Goal: Task Accomplishment & Management: Use online tool/utility

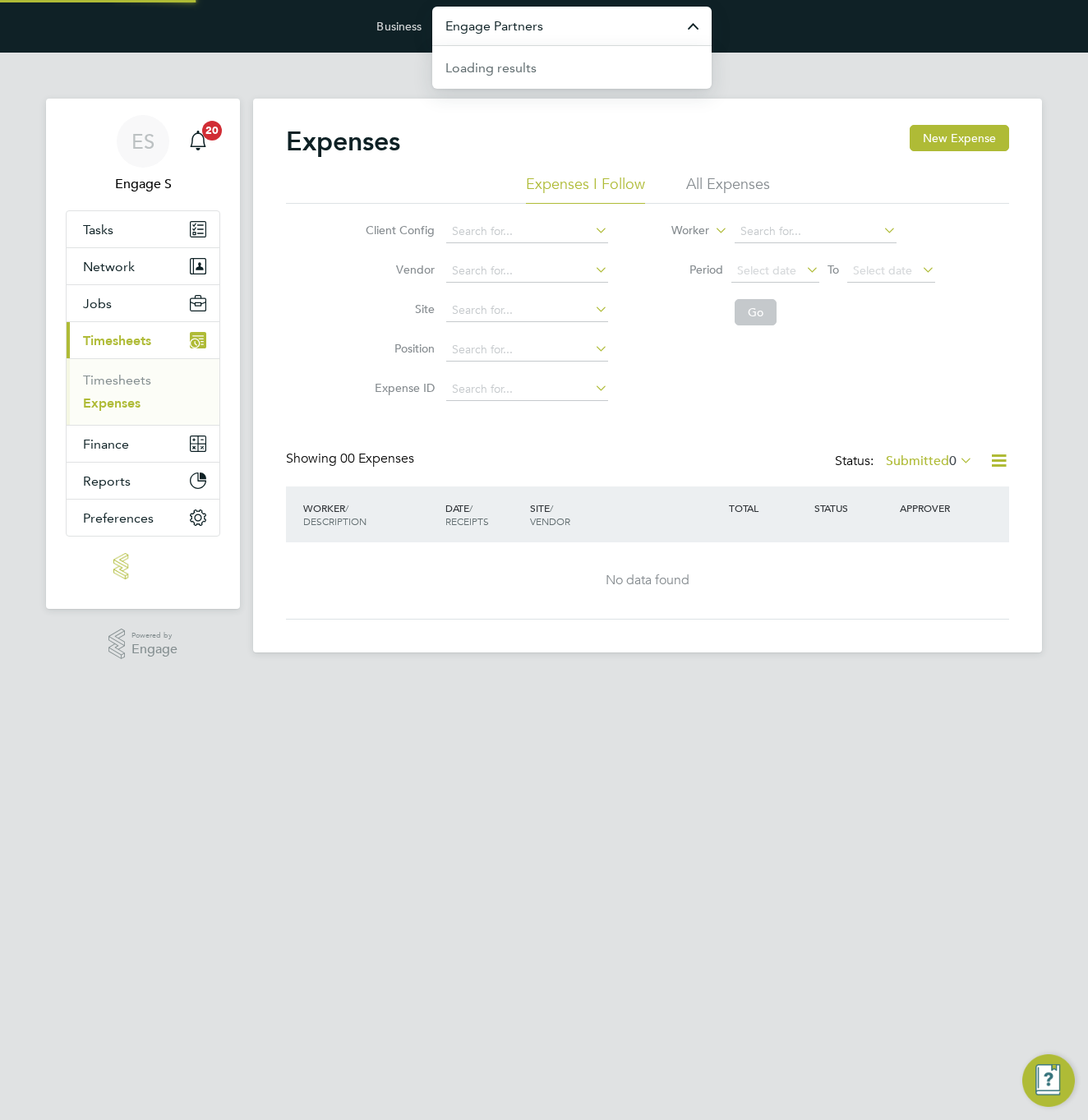
click at [581, 30] on input "Engage Partners" at bounding box center [572, 25] width 279 height 39
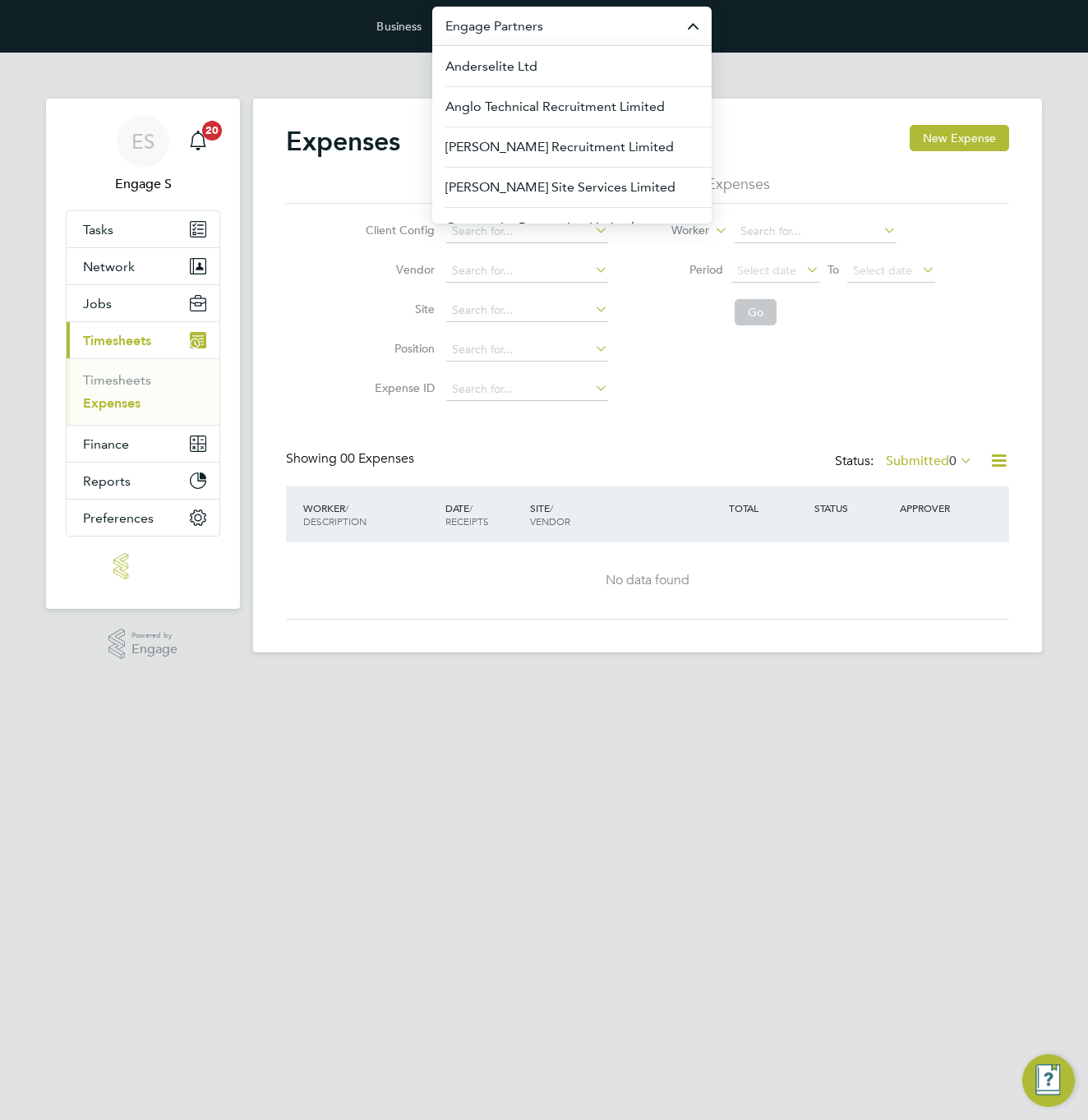
click at [581, 30] on input "Engage Partners" at bounding box center [572, 25] width 279 height 39
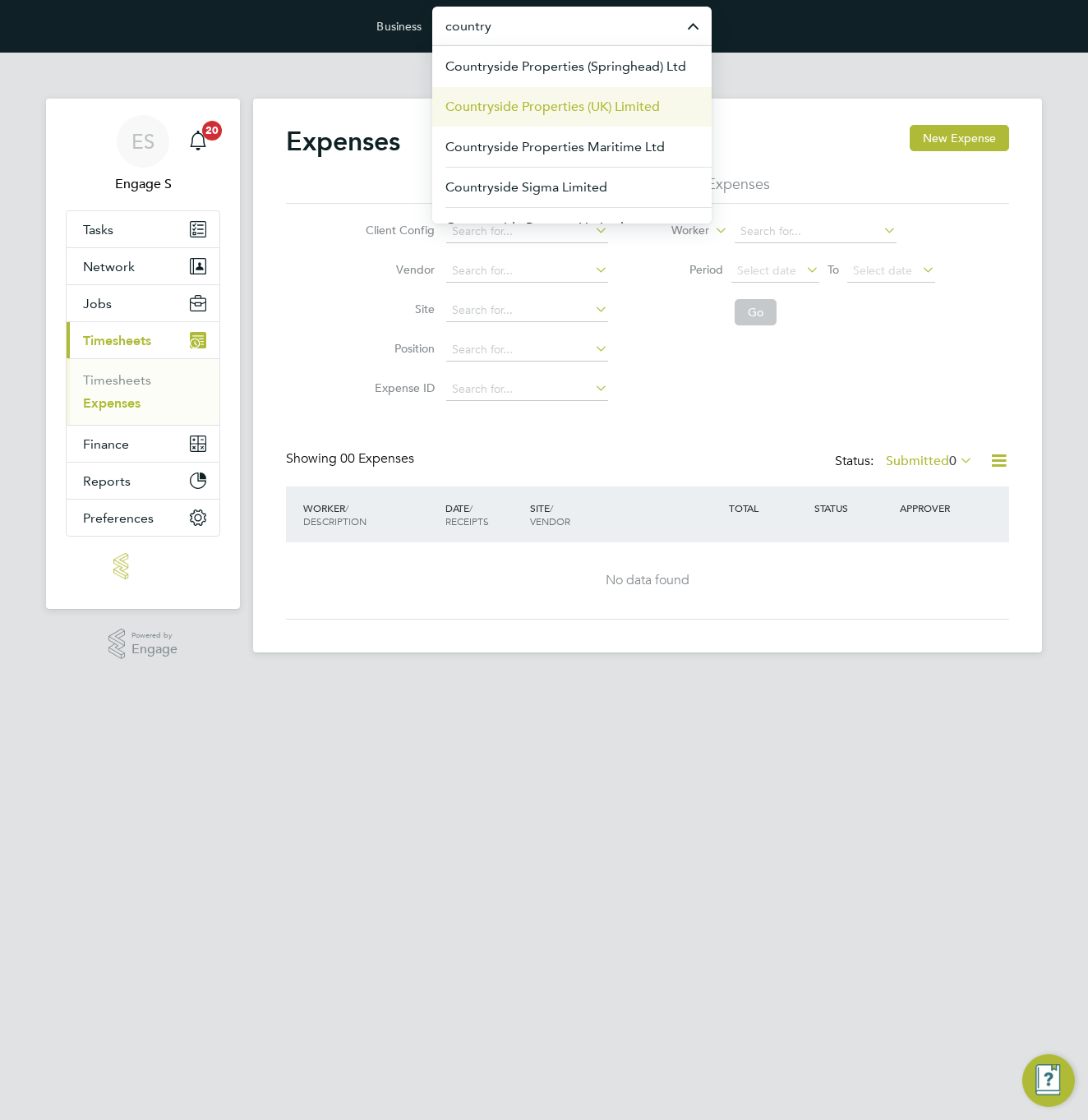
click at [560, 113] on span "Countryside Properties (UK) Limited" at bounding box center [553, 107] width 215 height 20
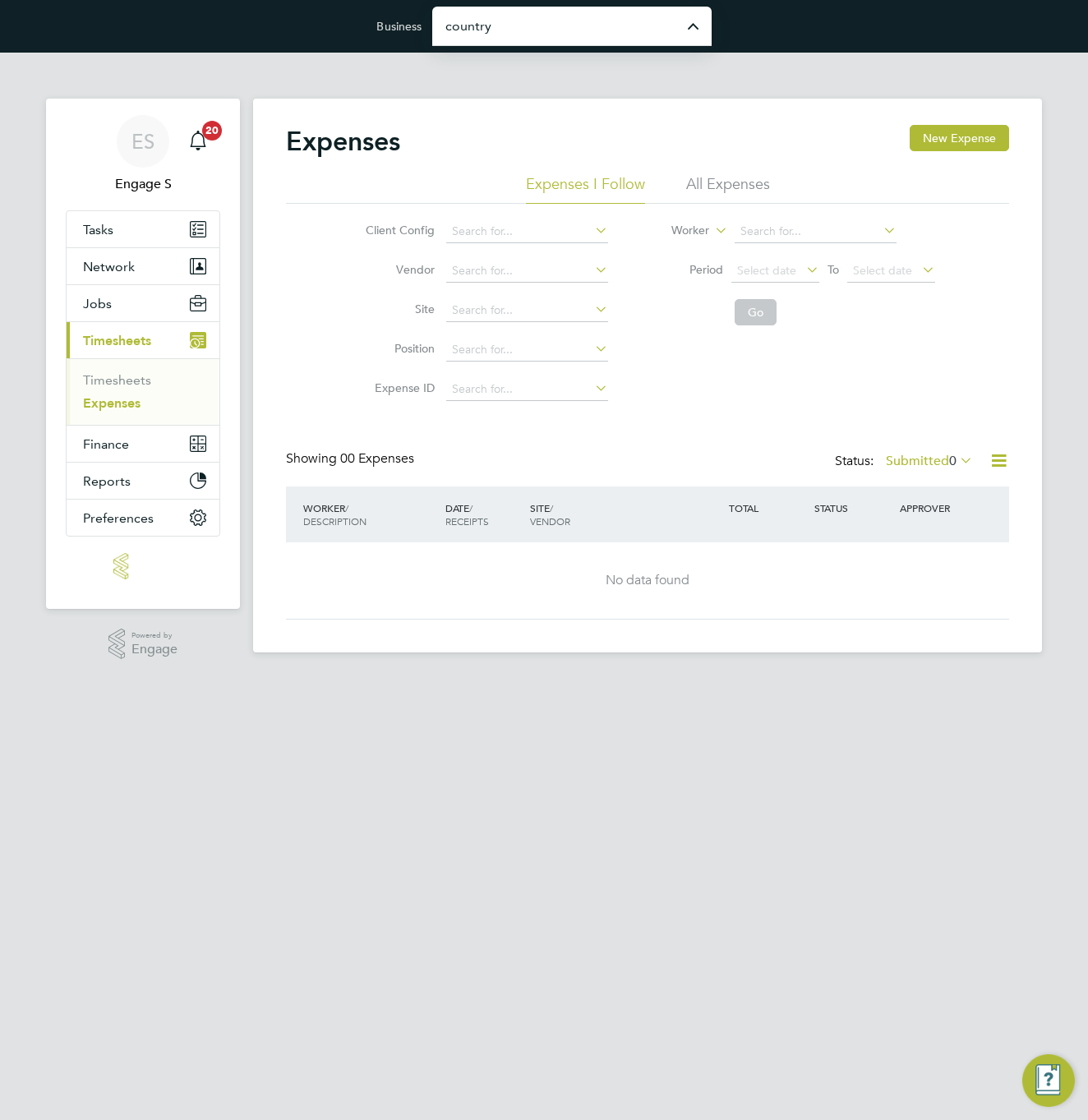
type input "Countryside Properties (UK) Limited"
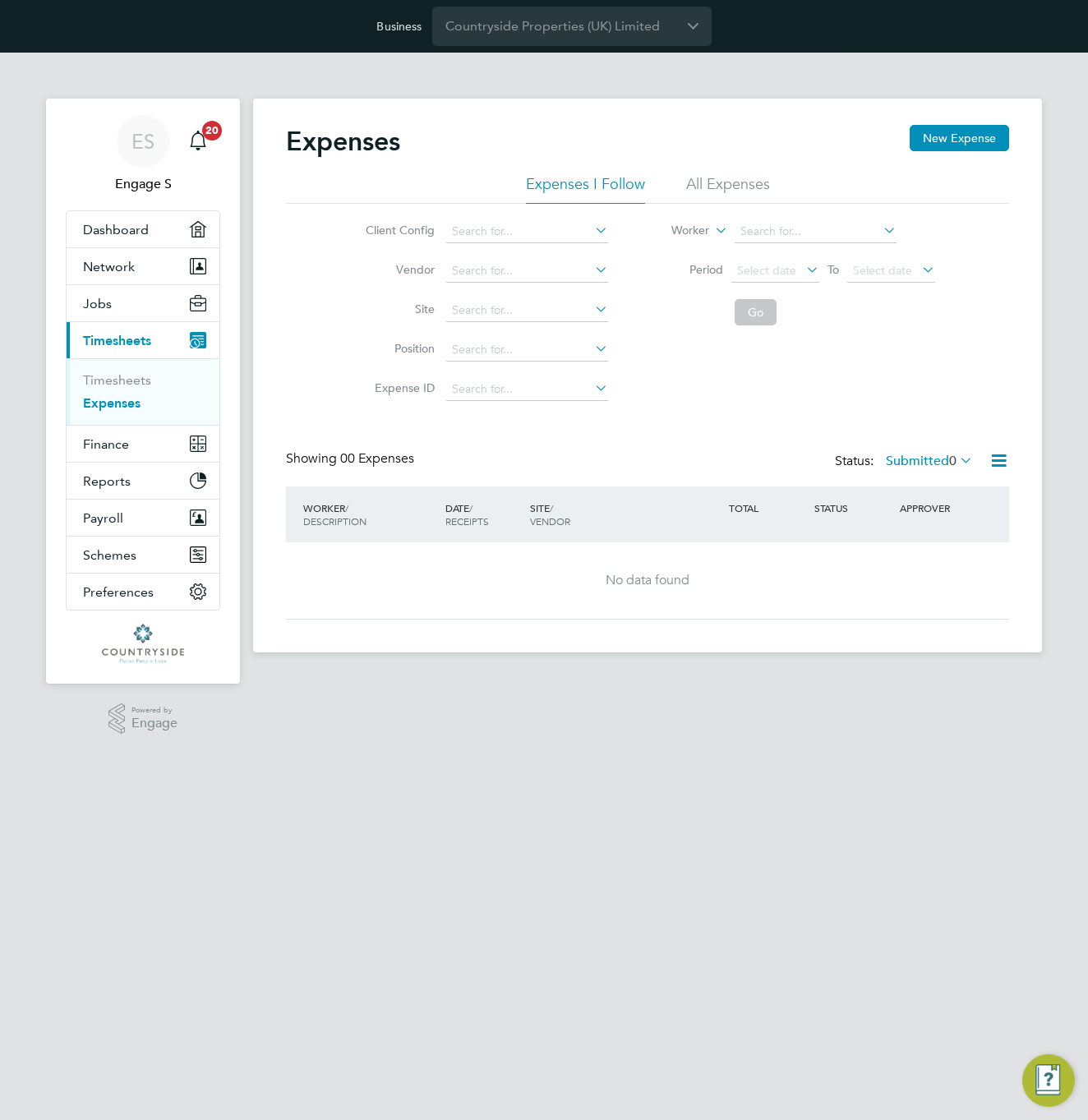
click at [735, 185] on li "All Expenses" at bounding box center [727, 188] width 84 height 30
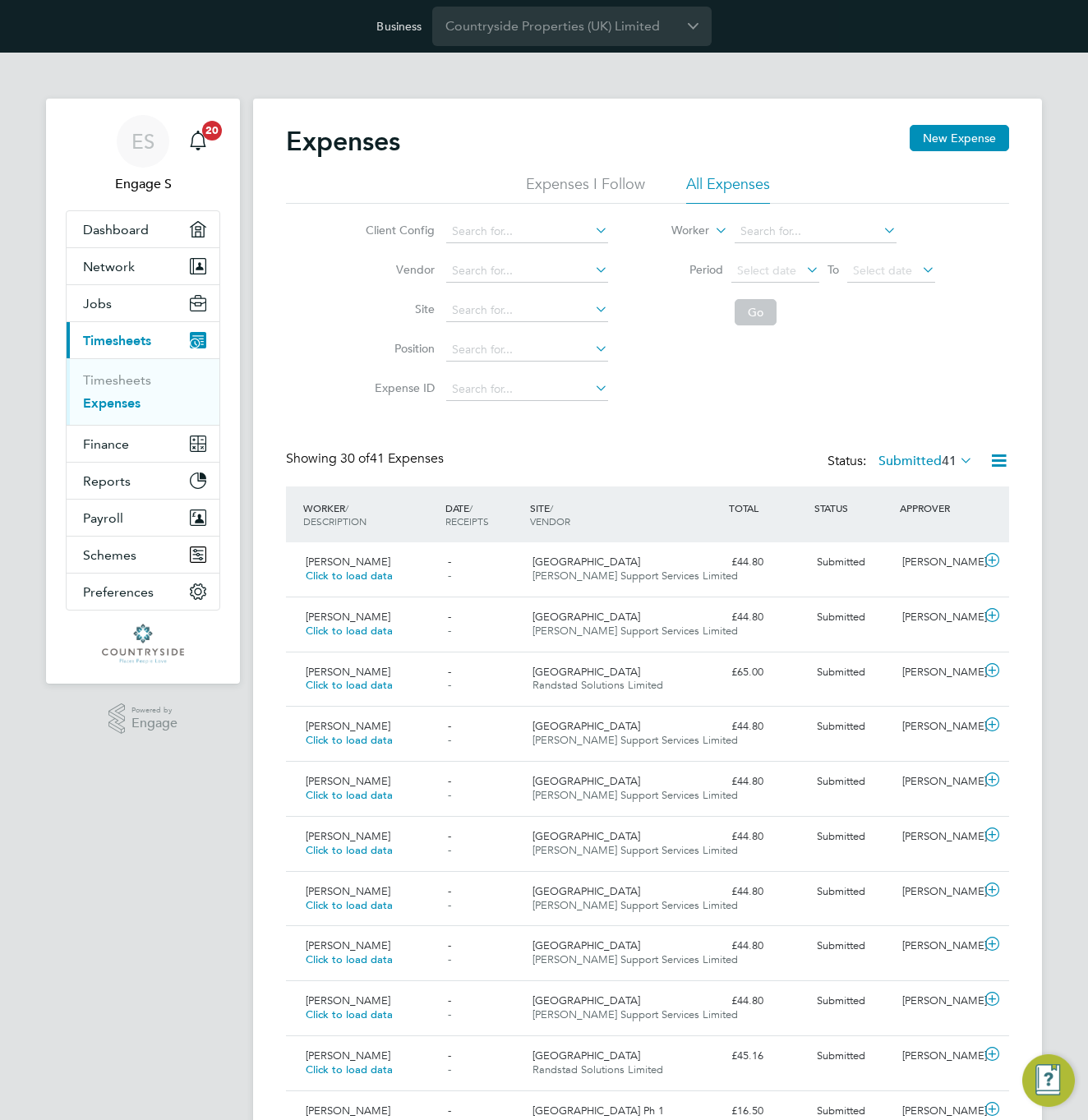
click at [942, 457] on span "41" at bounding box center [949, 460] width 14 height 16
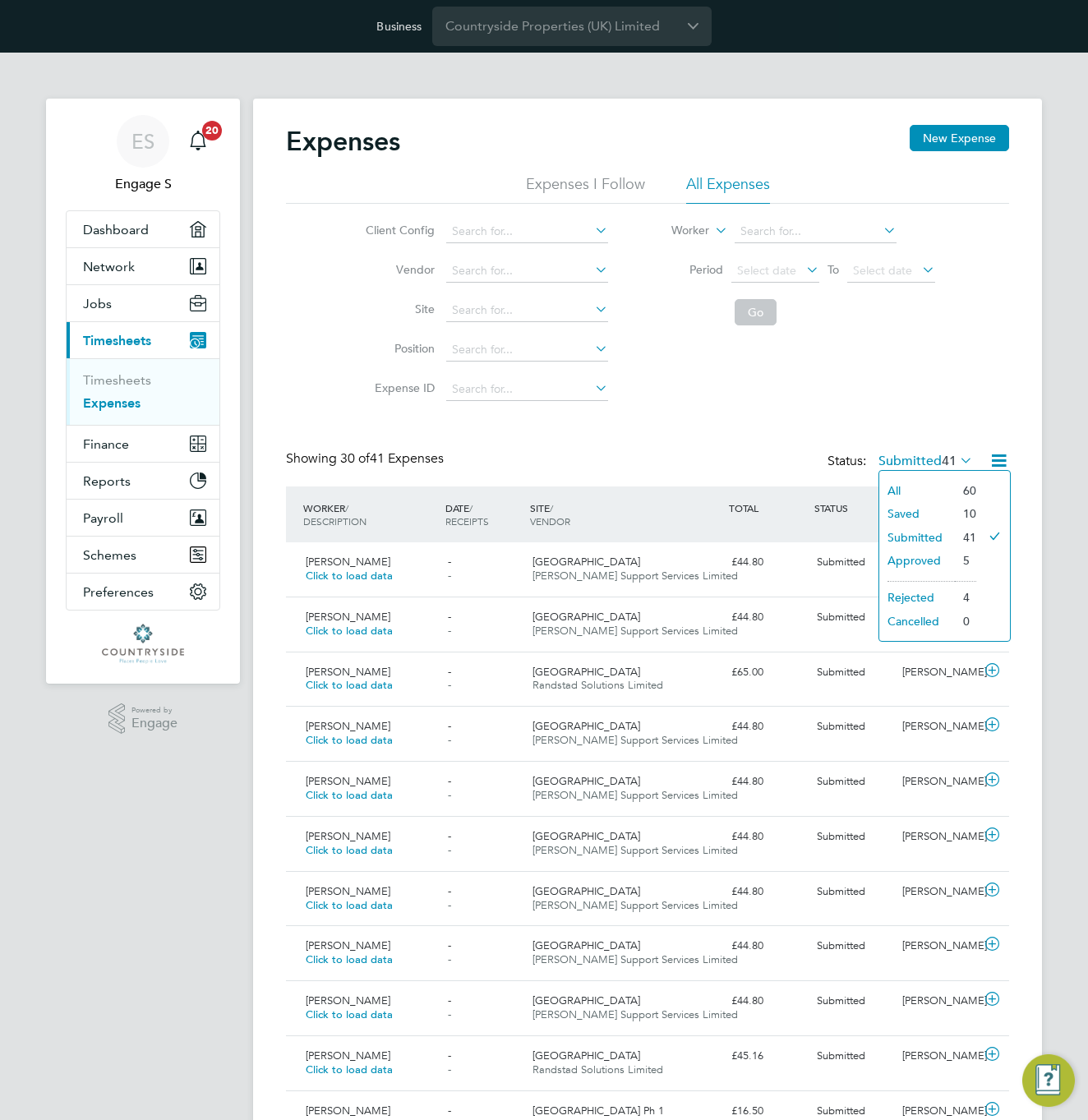
click at [912, 560] on li "Approved" at bounding box center [918, 560] width 76 height 23
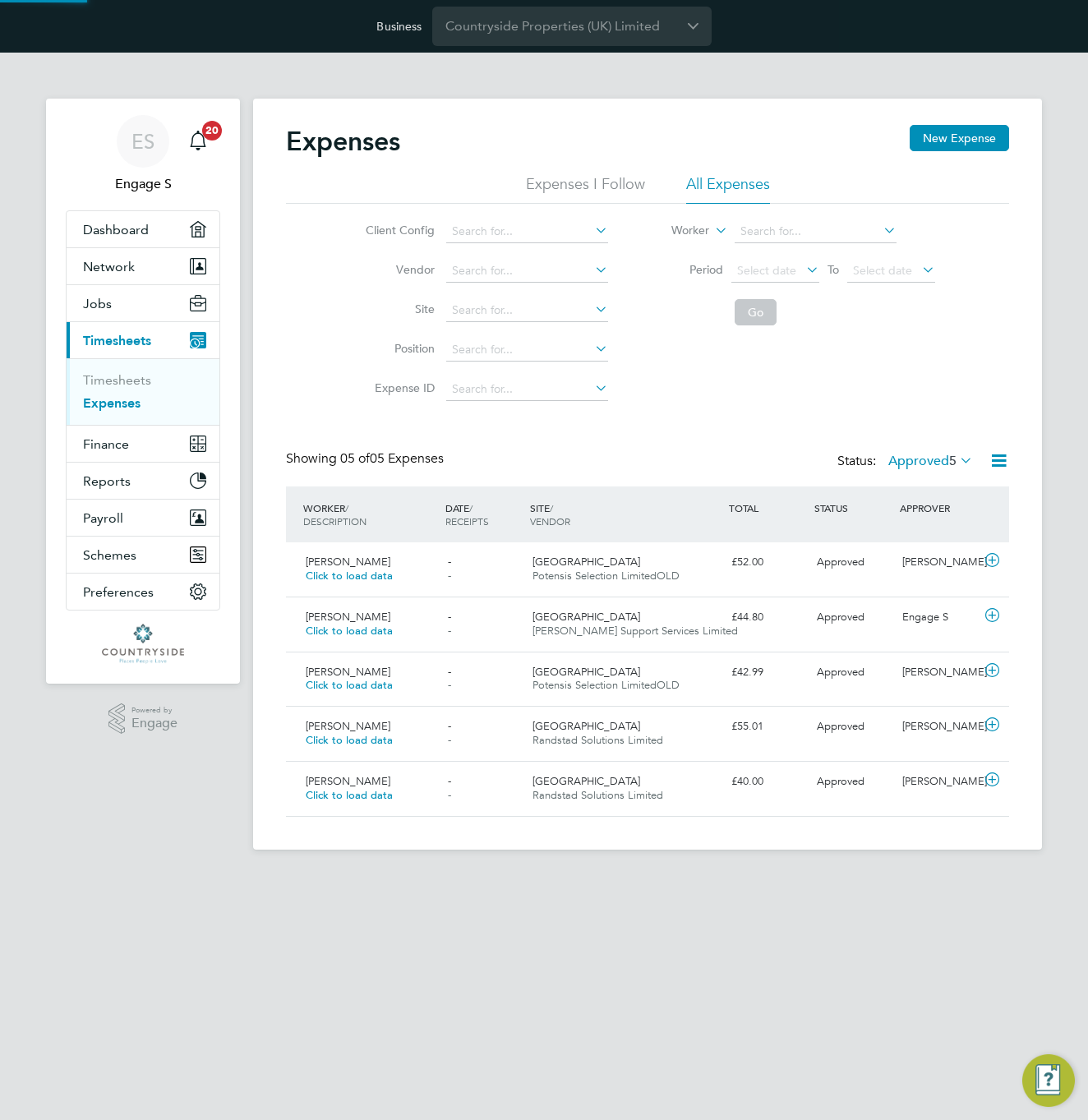
click at [908, 461] on label "Approved 5" at bounding box center [931, 460] width 85 height 16
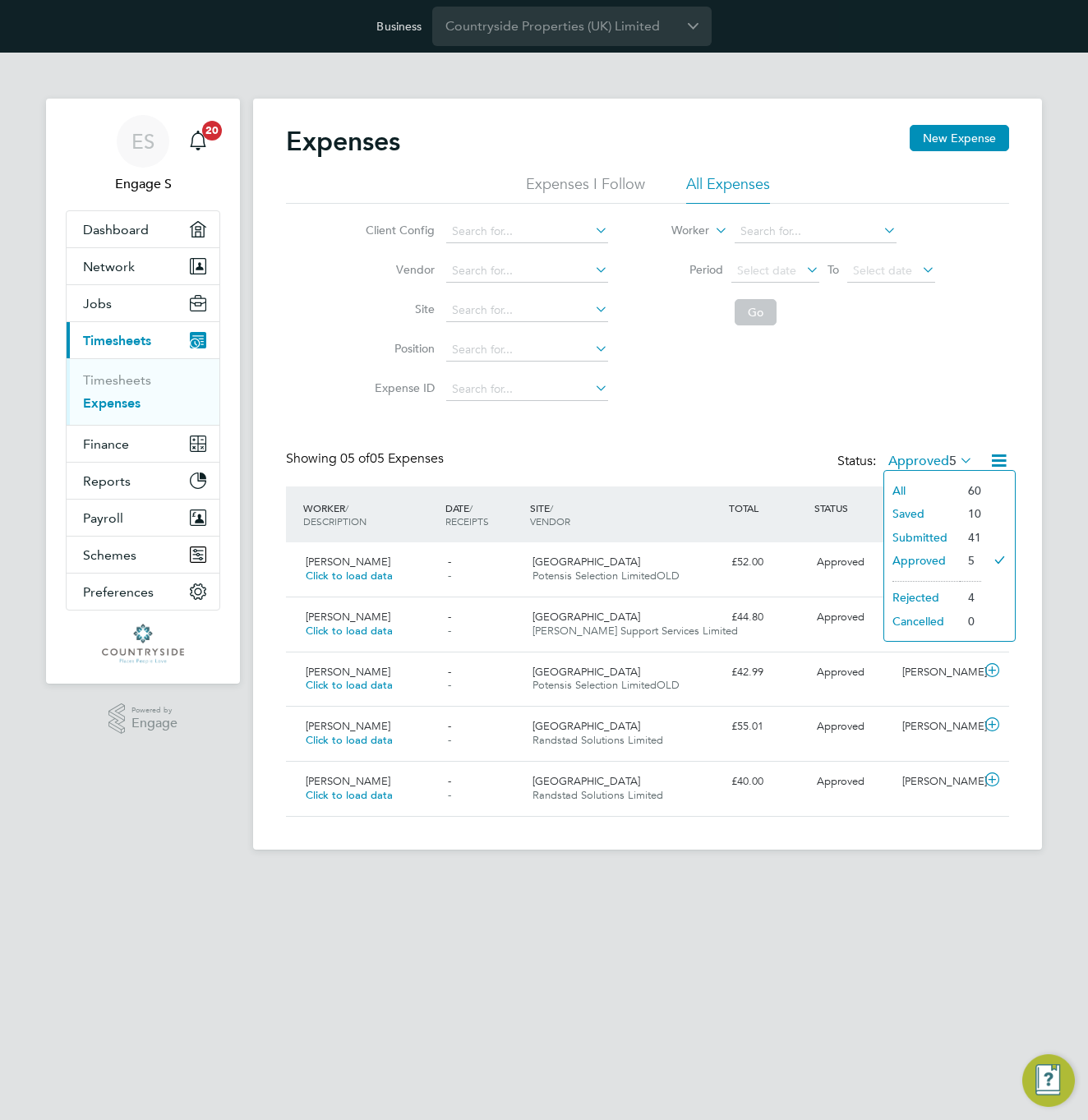
click at [897, 487] on li "All" at bounding box center [922, 491] width 76 height 23
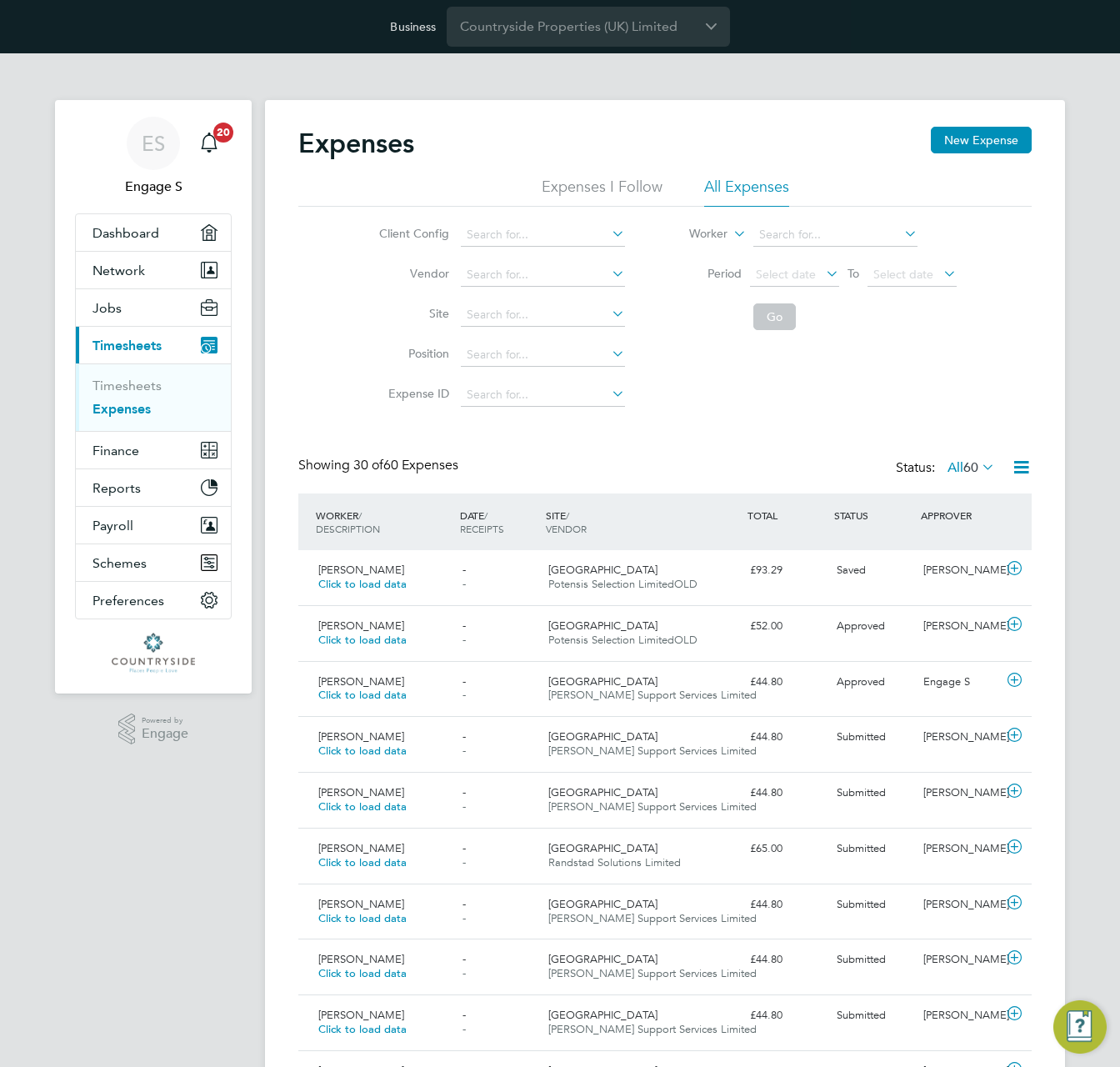
click at [965, 464] on span "60" at bounding box center [971, 467] width 15 height 16
click at [133, 270] on span "Network" at bounding box center [118, 270] width 52 height 16
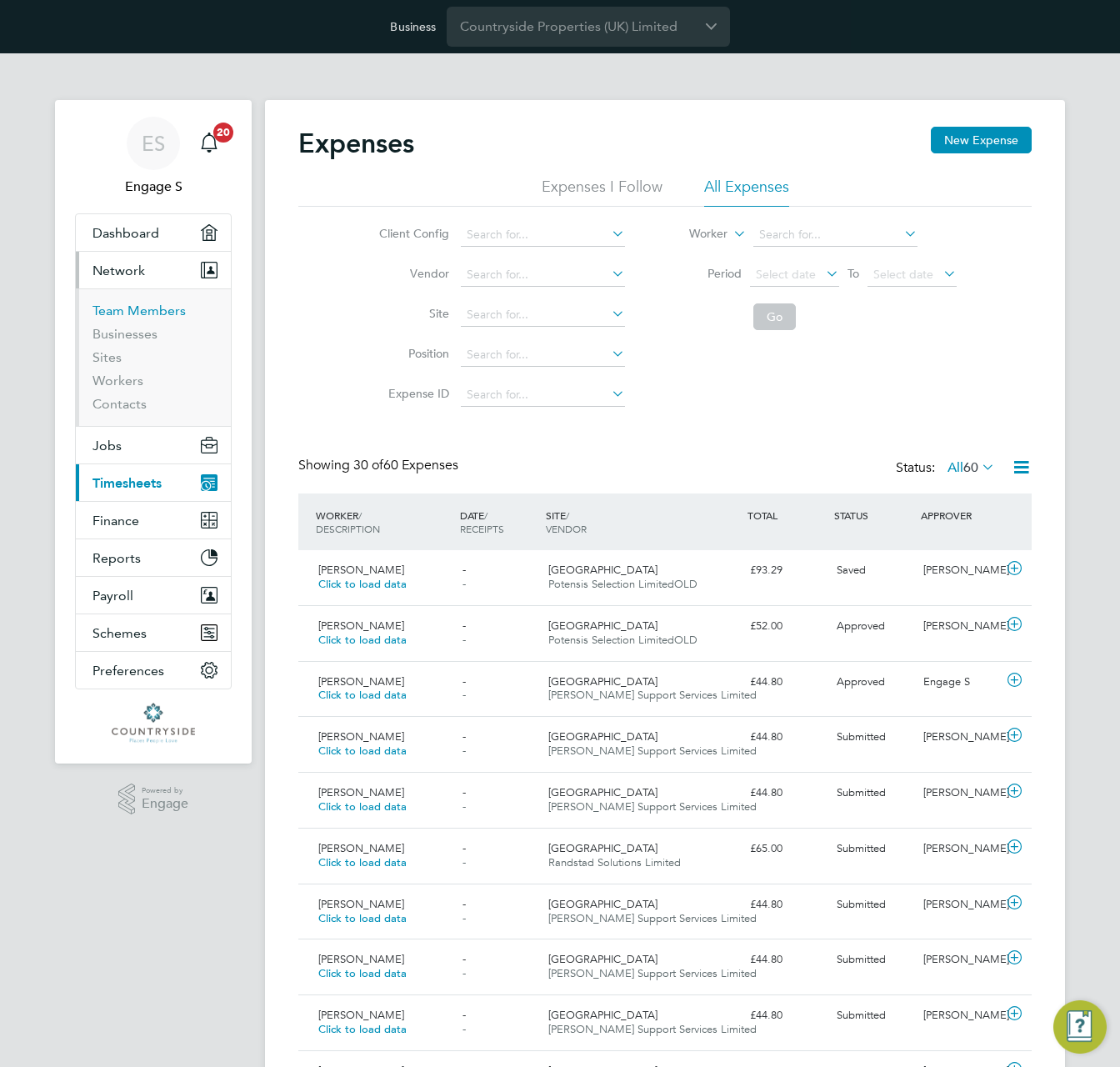
click at [131, 310] on link "Team Members" at bounding box center [139, 310] width 93 height 16
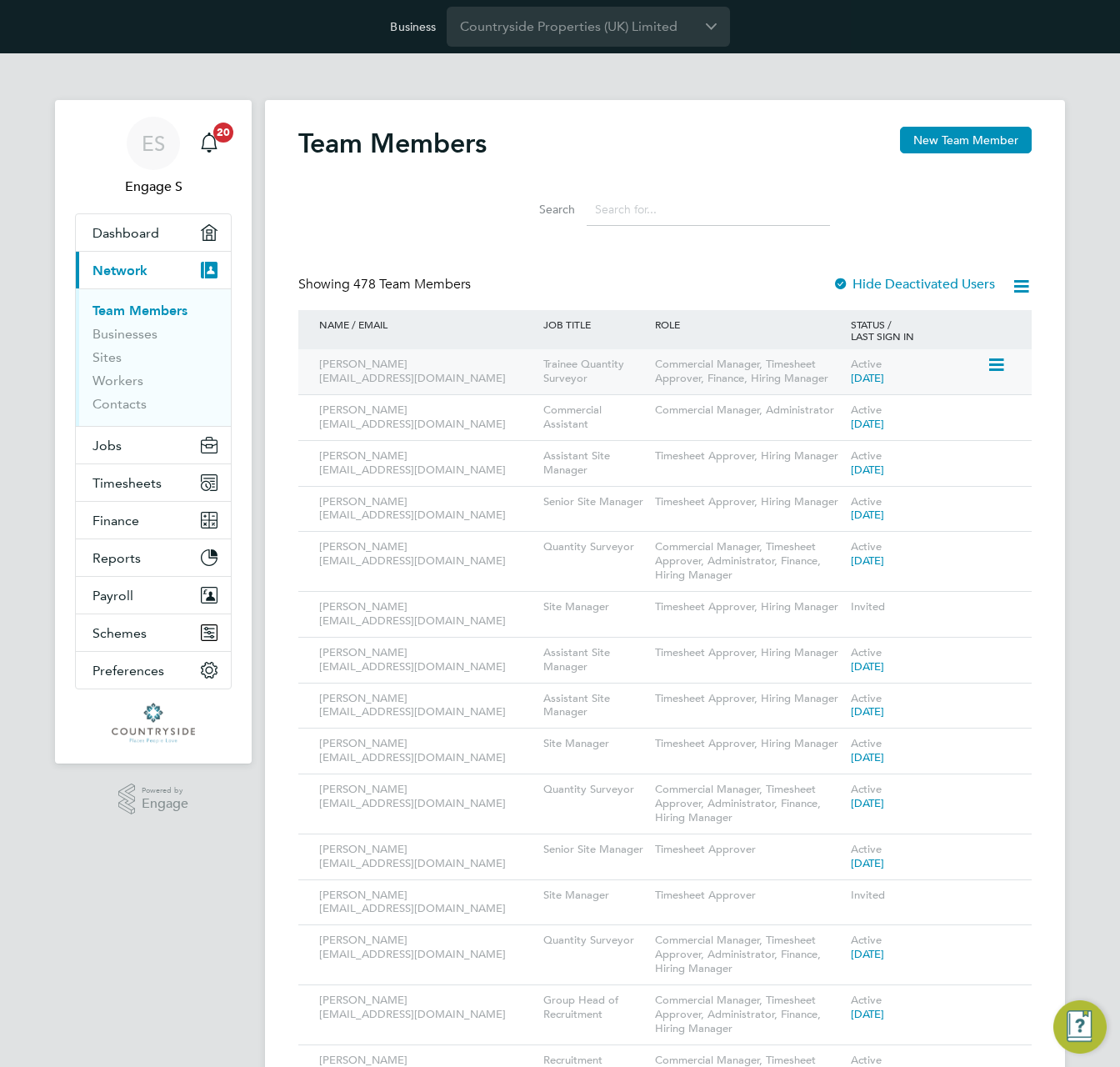
click at [997, 366] on icon at bounding box center [996, 365] width 16 height 20
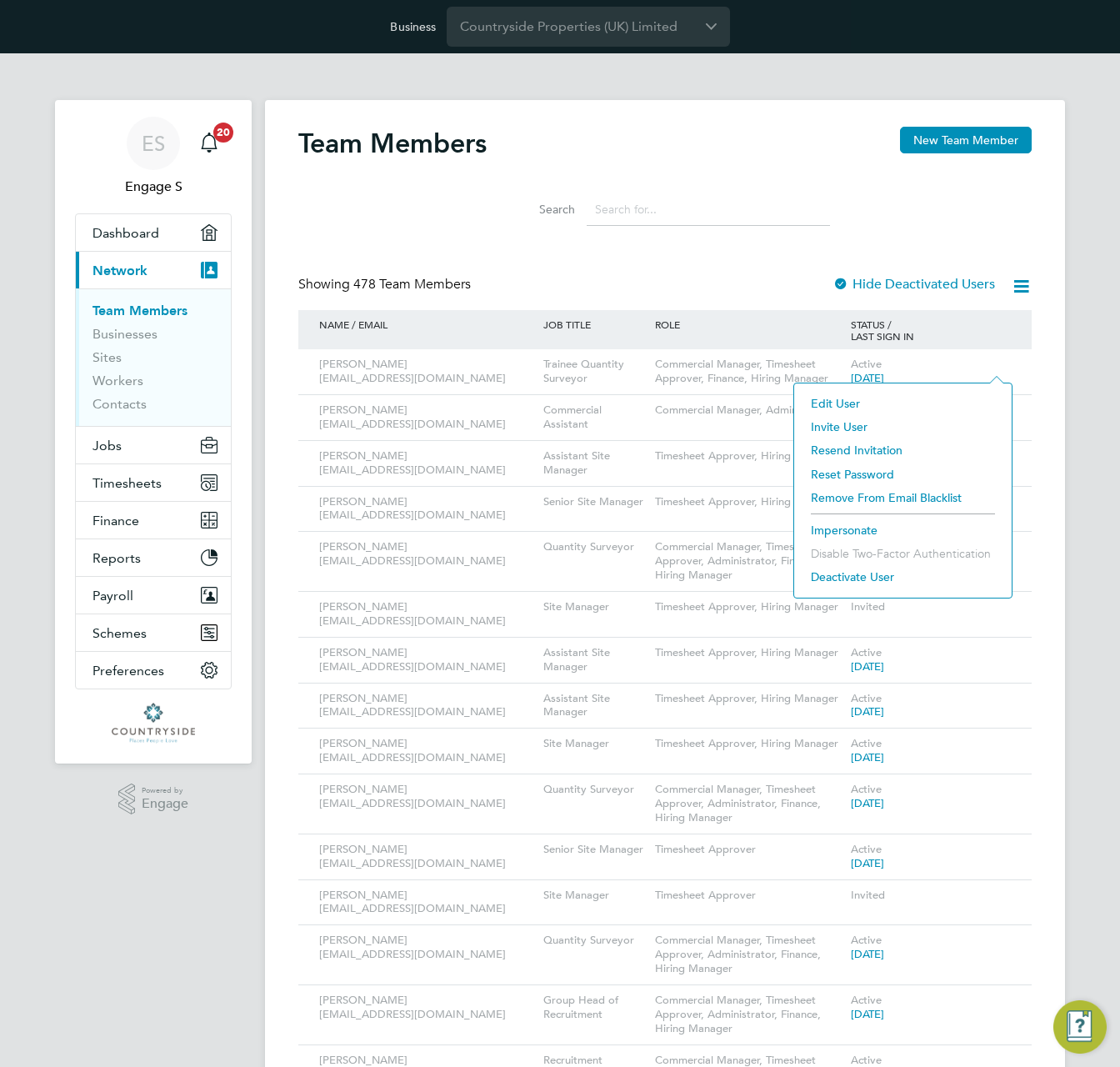
click at [852, 525] on li "Impersonate" at bounding box center [903, 530] width 201 height 24
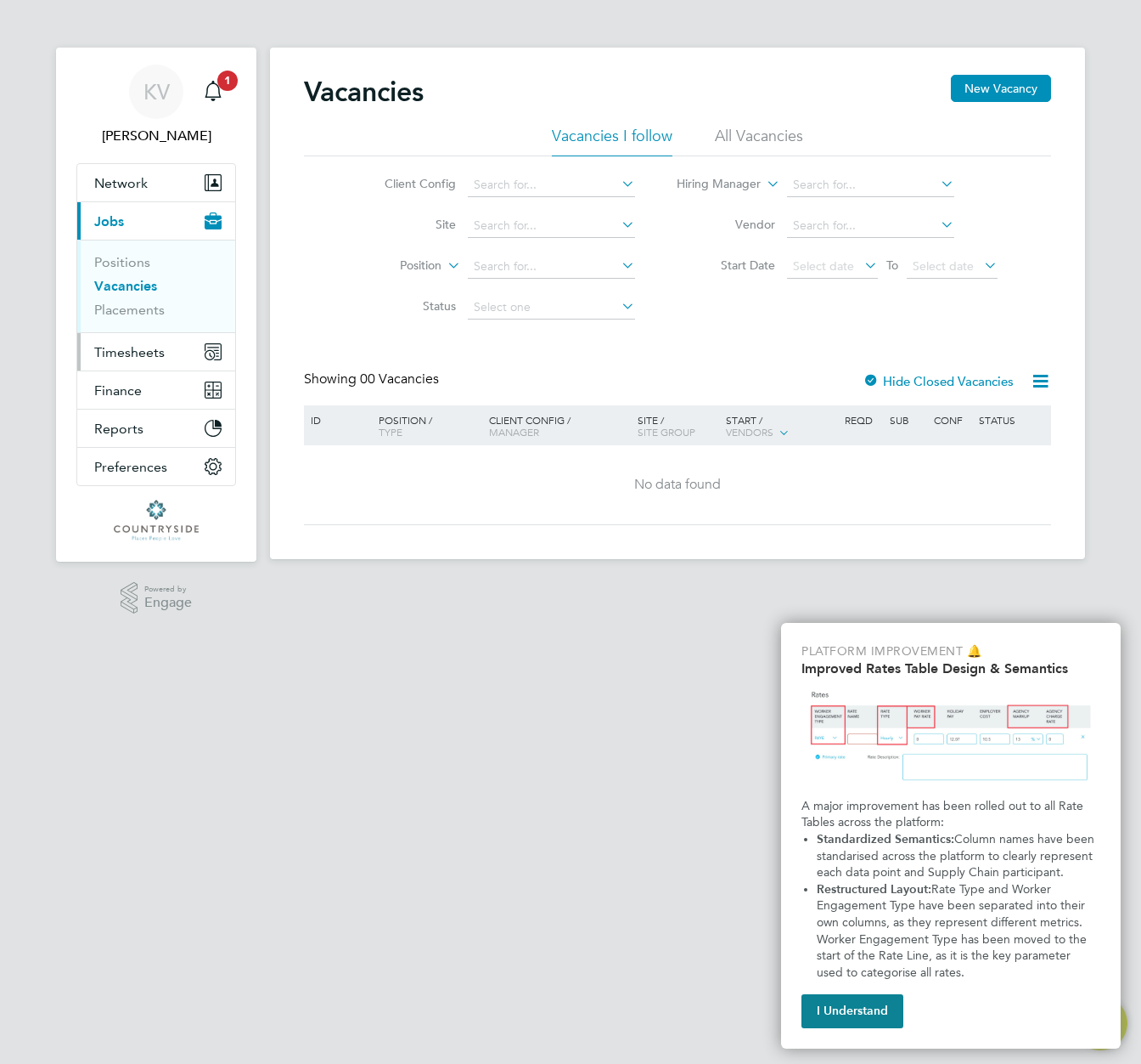
click at [139, 348] on span "Timesheets" at bounding box center [129, 351] width 71 height 16
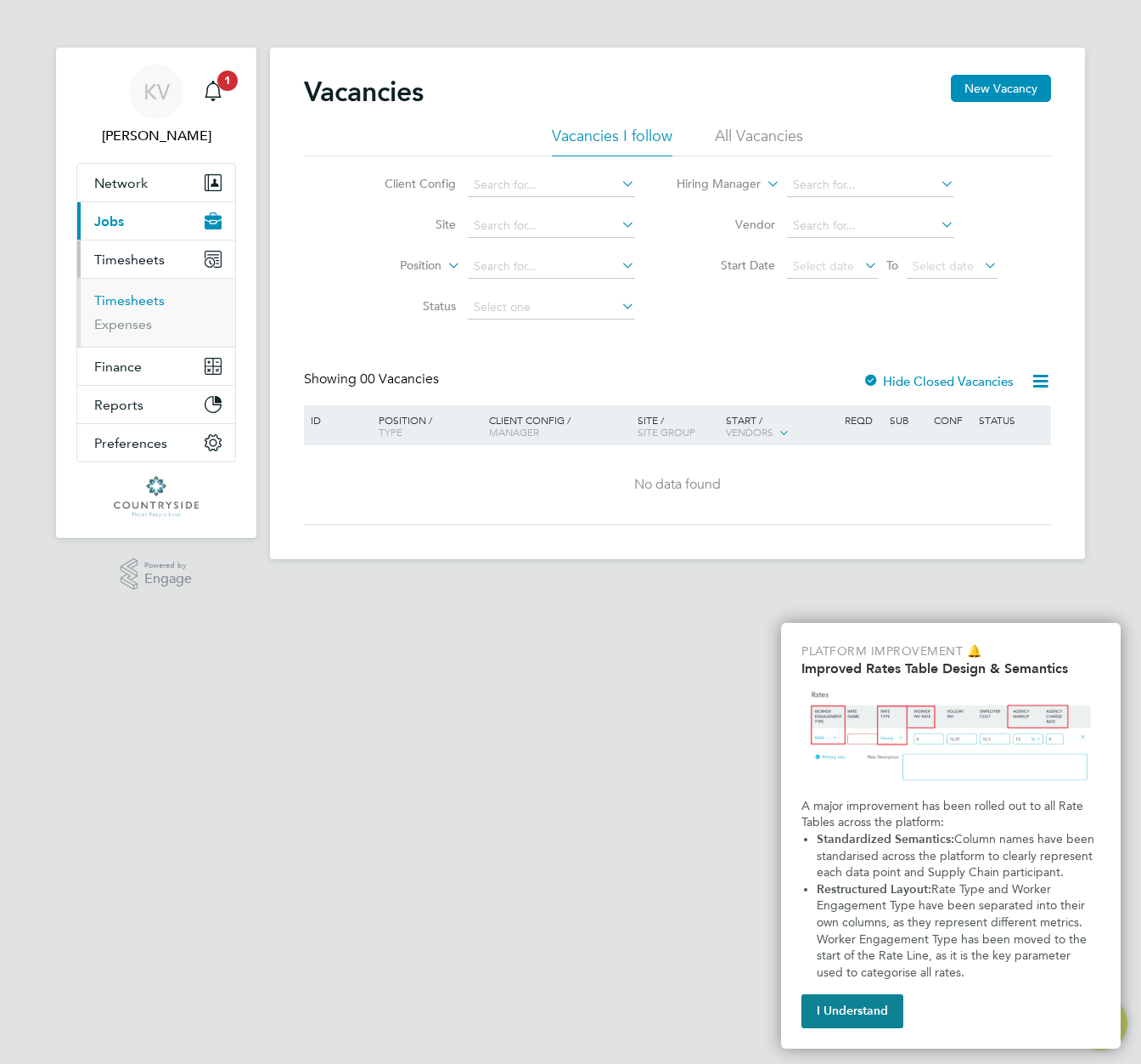
click at [130, 301] on link "Timesheets" at bounding box center [129, 300] width 71 height 16
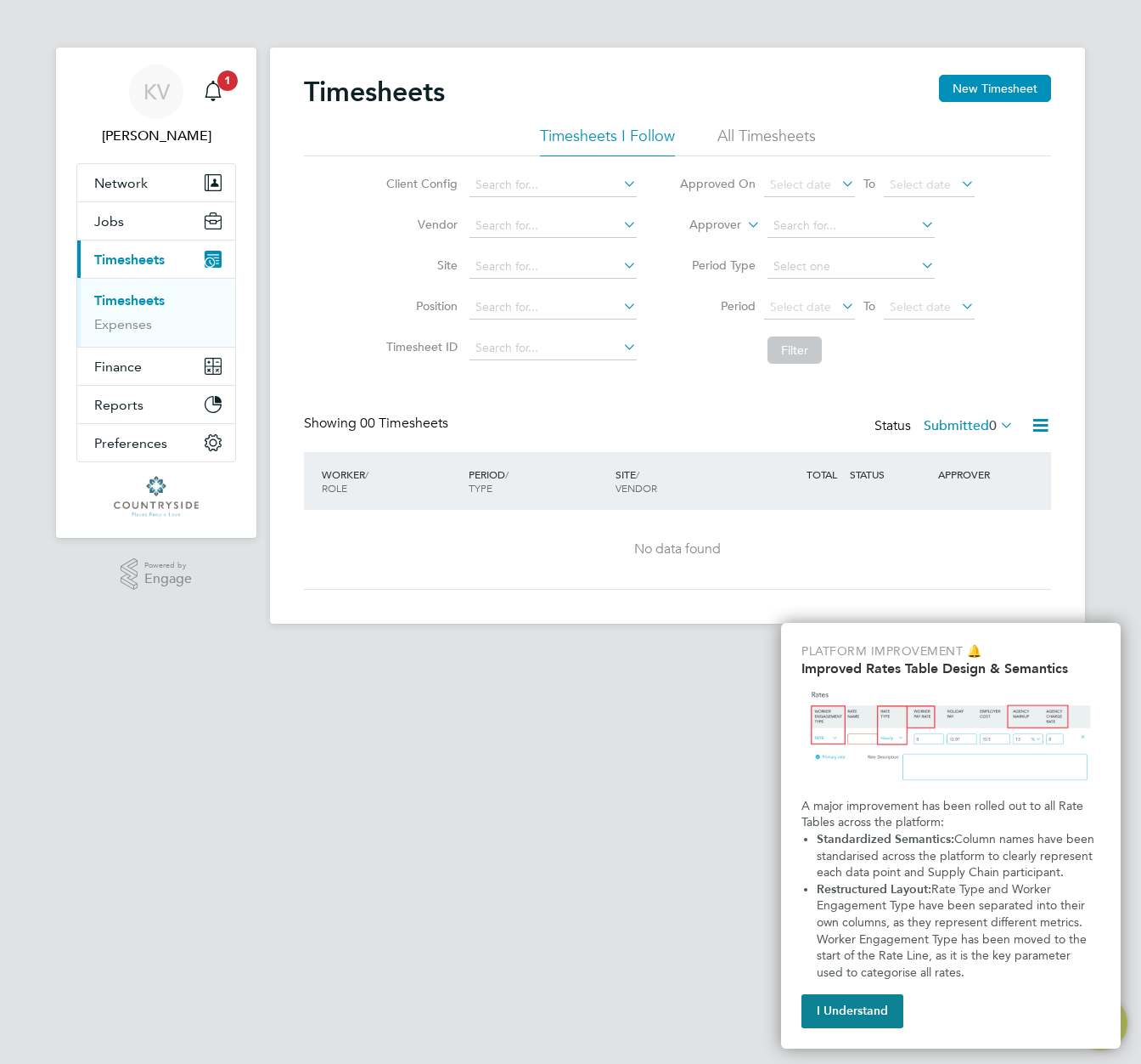
click at [970, 422] on label "Submitted 0" at bounding box center [969, 426] width 90 height 17
click at [967, 458] on li "All" at bounding box center [968, 457] width 78 height 24
click at [850, 1002] on button "I Understand" at bounding box center [852, 1011] width 102 height 34
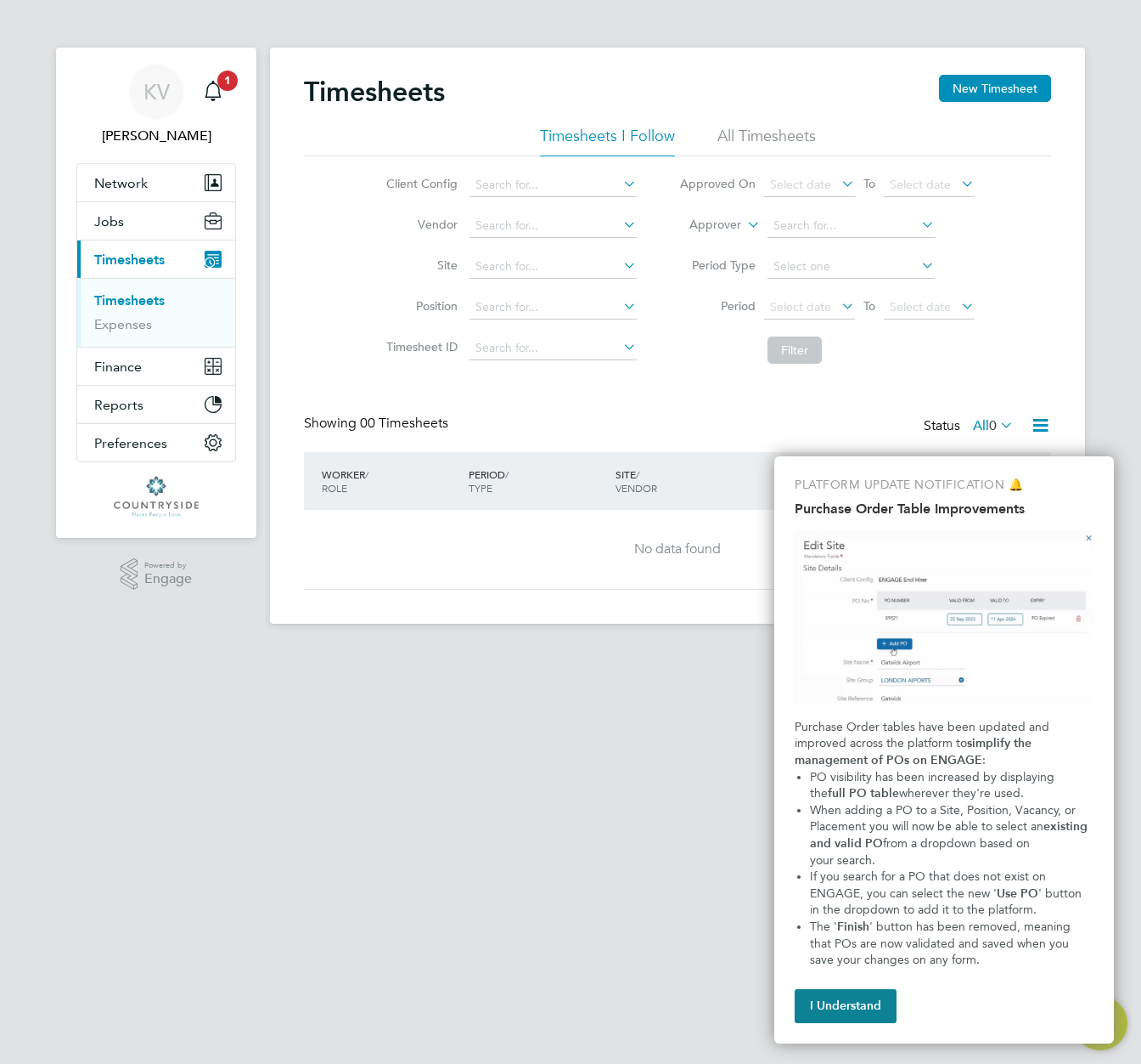
click at [769, 134] on li "All Timesheets" at bounding box center [767, 141] width 99 height 31
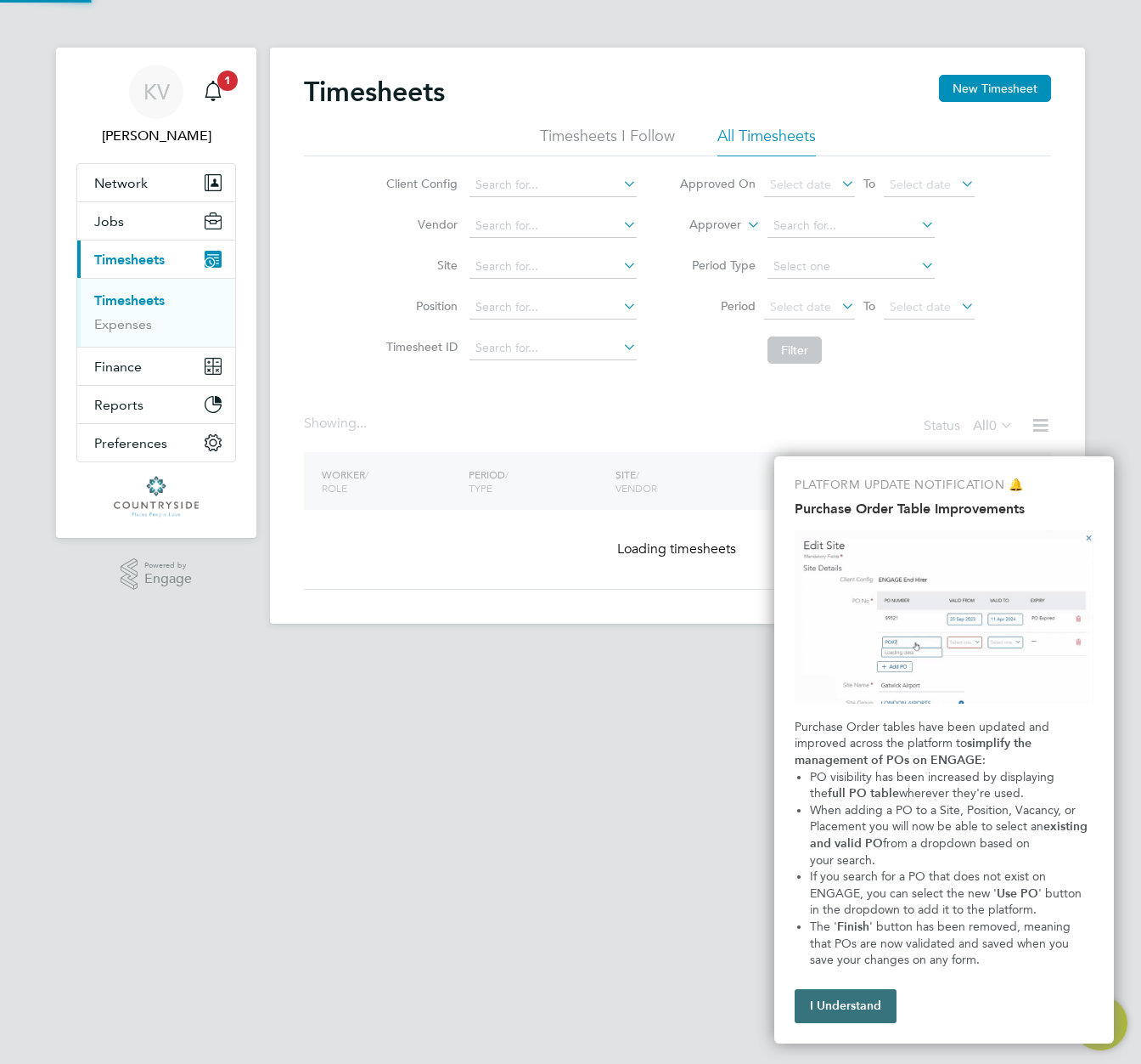
click at [861, 997] on button "I Understand" at bounding box center [845, 1005] width 102 height 34
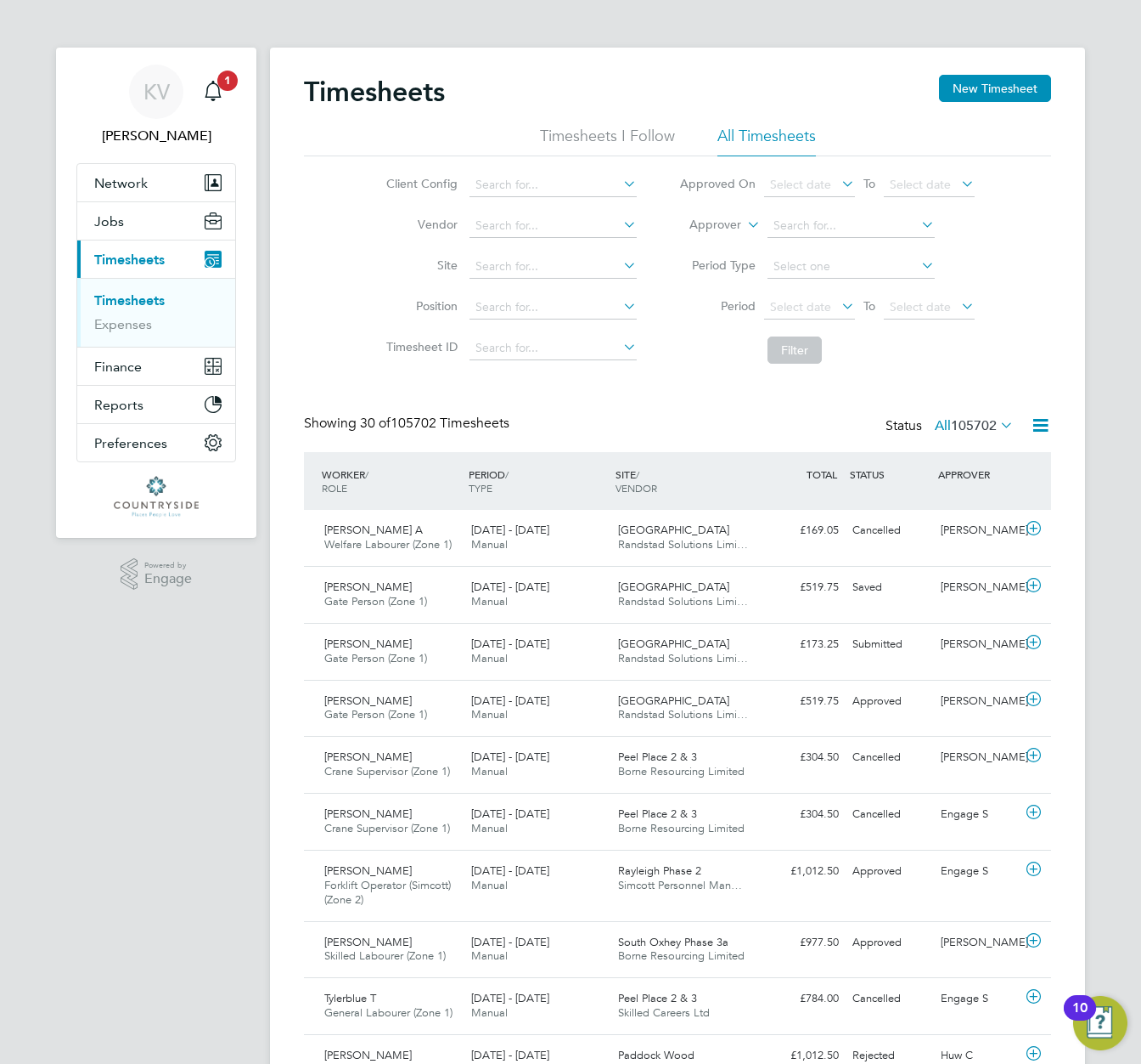
click at [997, 422] on icon at bounding box center [997, 425] width 0 height 24
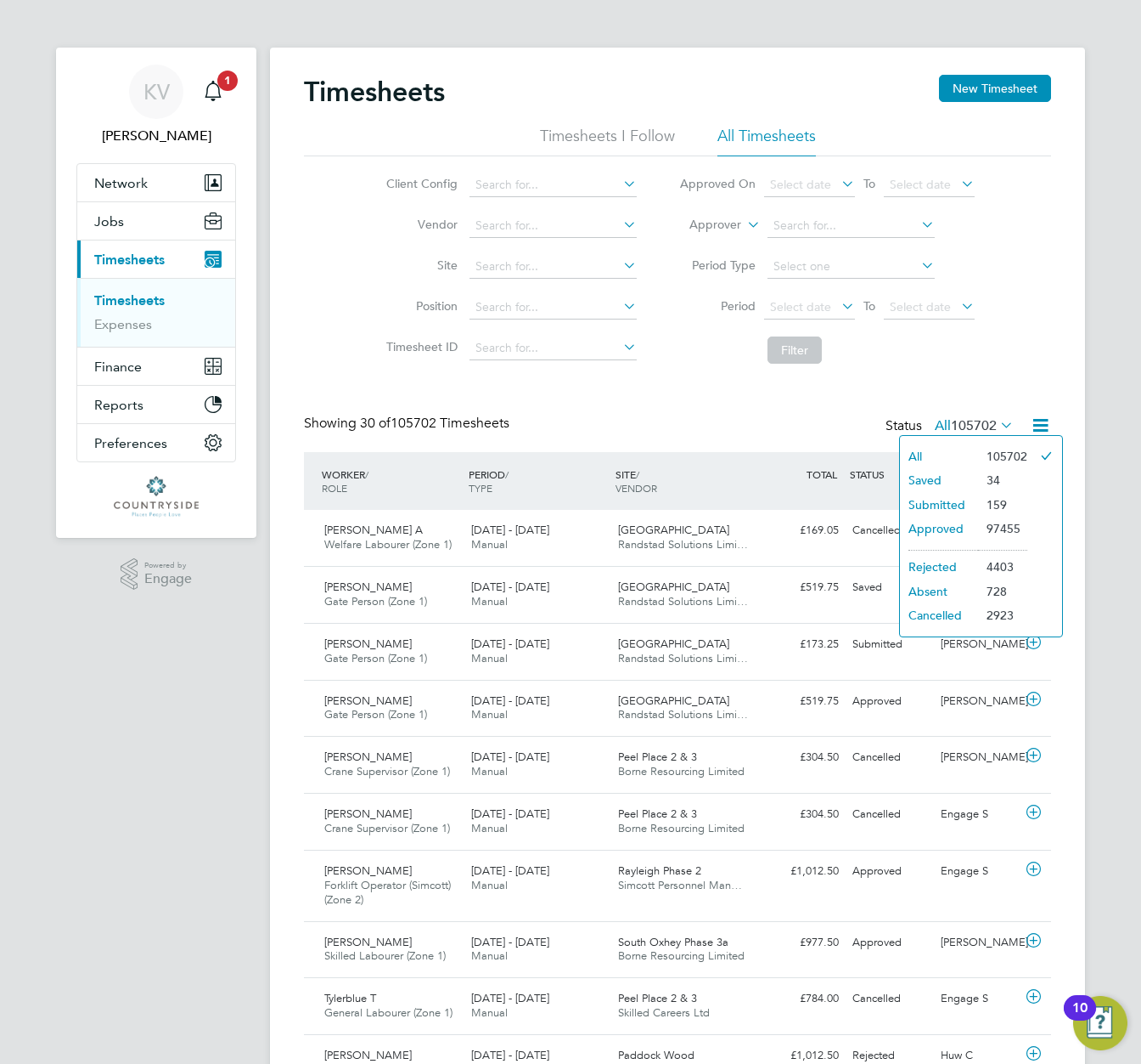
click at [815, 450] on div "Showing 30 of 105702 Timesheets Status All 105702" at bounding box center [677, 433] width 747 height 37
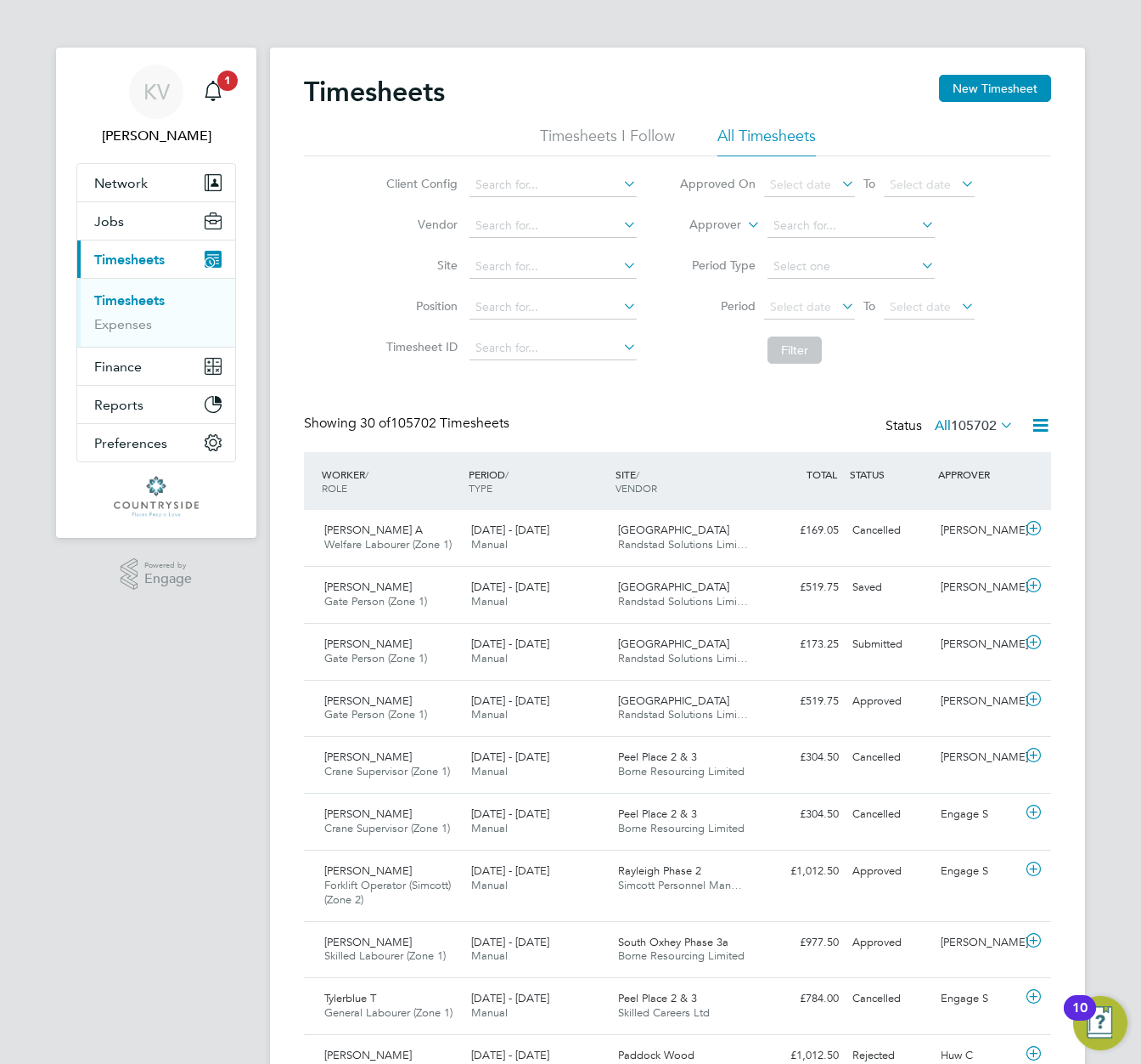
click at [958, 426] on span "105702" at bounding box center [973, 426] width 46 height 17
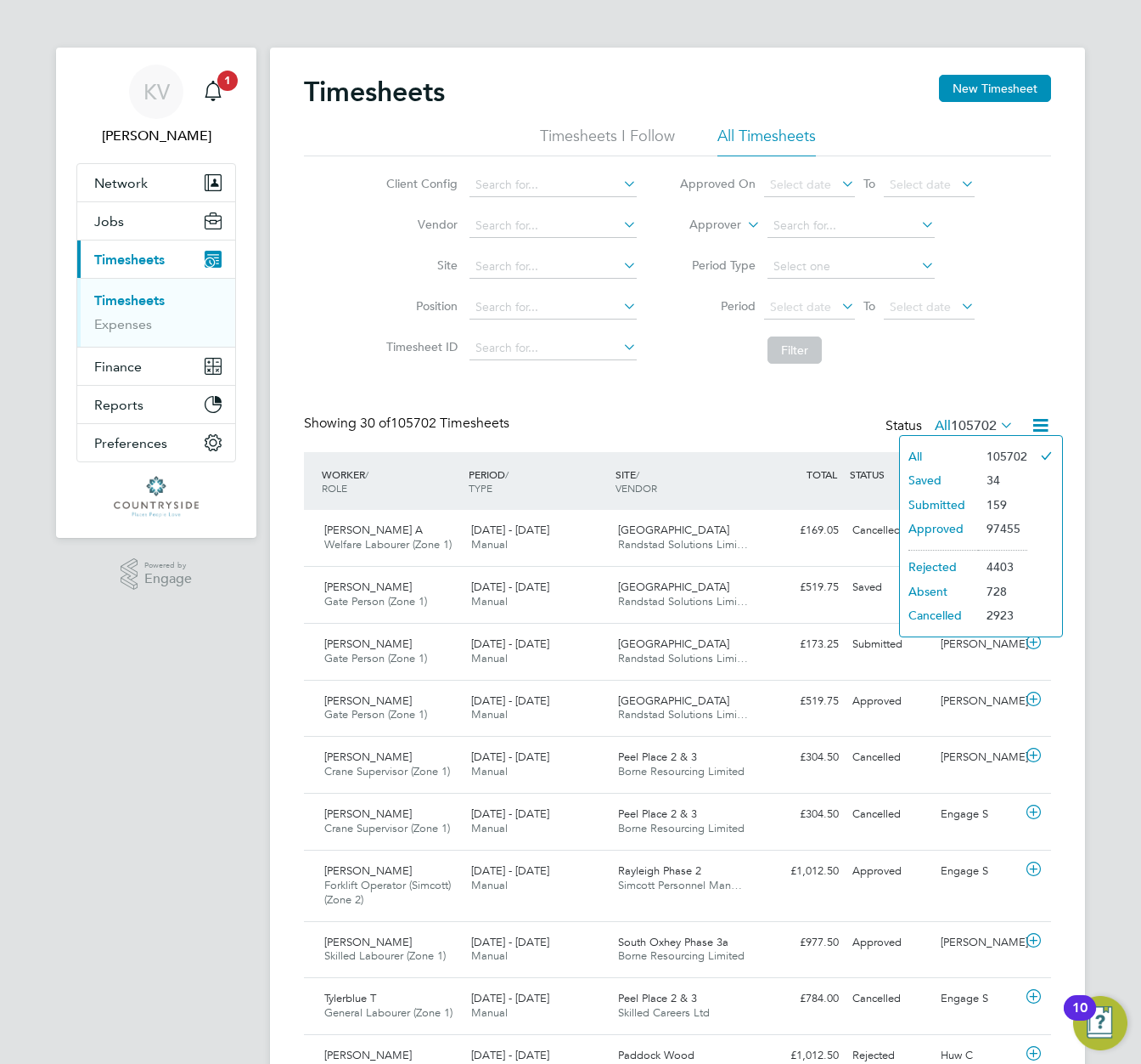
click at [768, 430] on div "Showing 30 of 105702 Timesheets Status All 105702" at bounding box center [677, 433] width 747 height 37
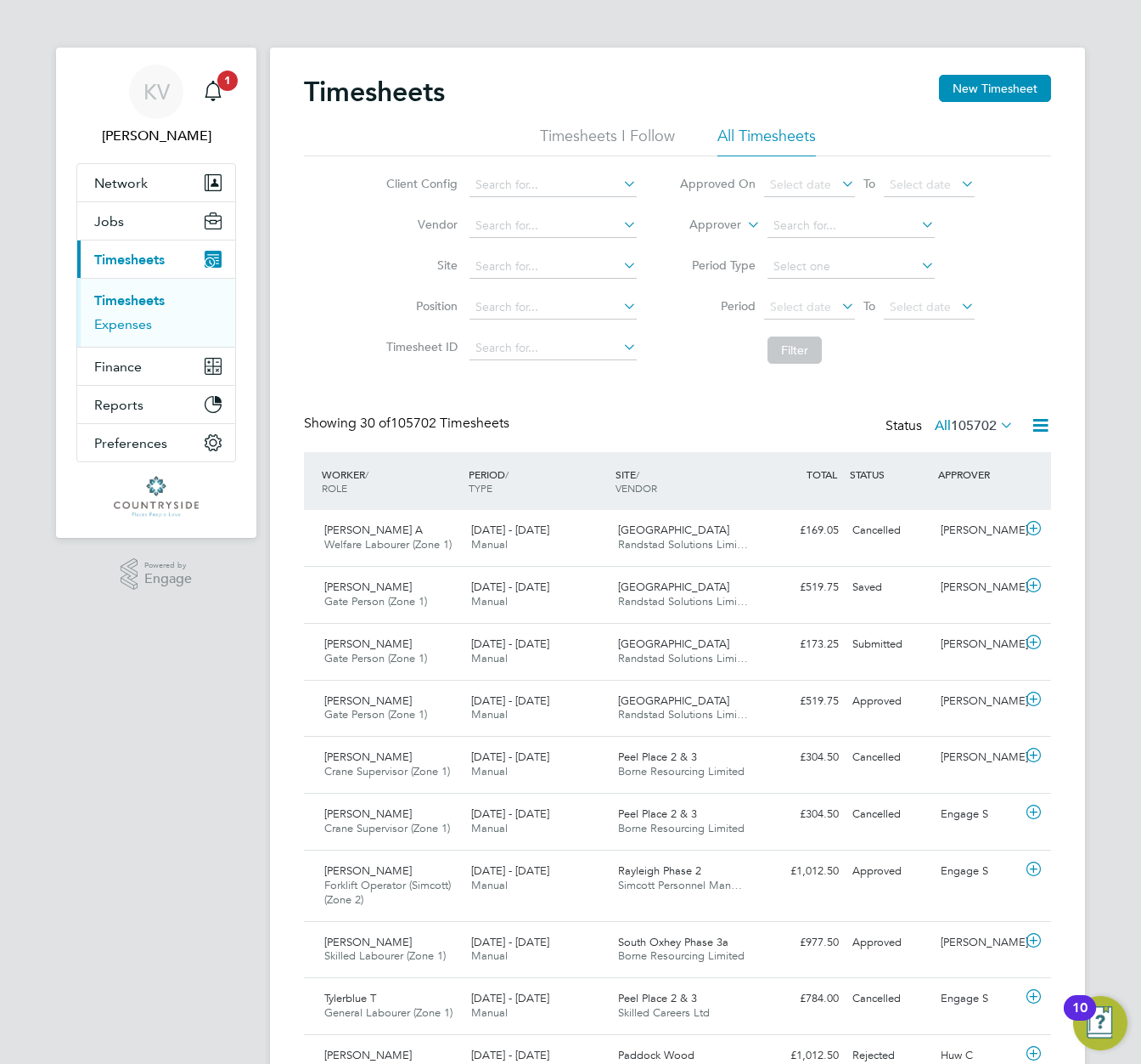
click at [126, 322] on link "Expenses" at bounding box center [123, 323] width 58 height 16
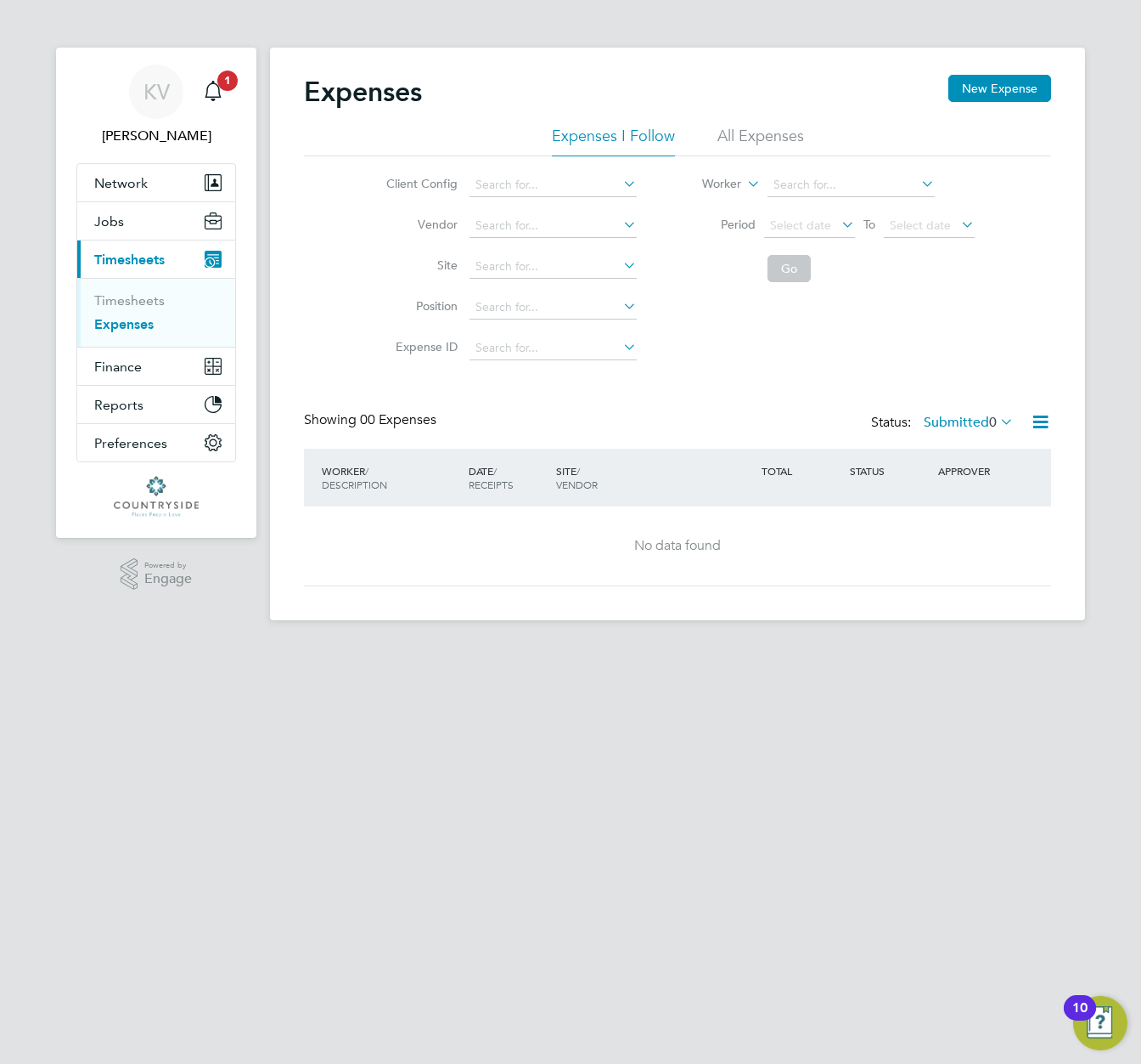
click at [948, 419] on label "Submitted 0" at bounding box center [969, 422] width 90 height 17
click at [748, 132] on li "All Expenses" at bounding box center [760, 141] width 87 height 31
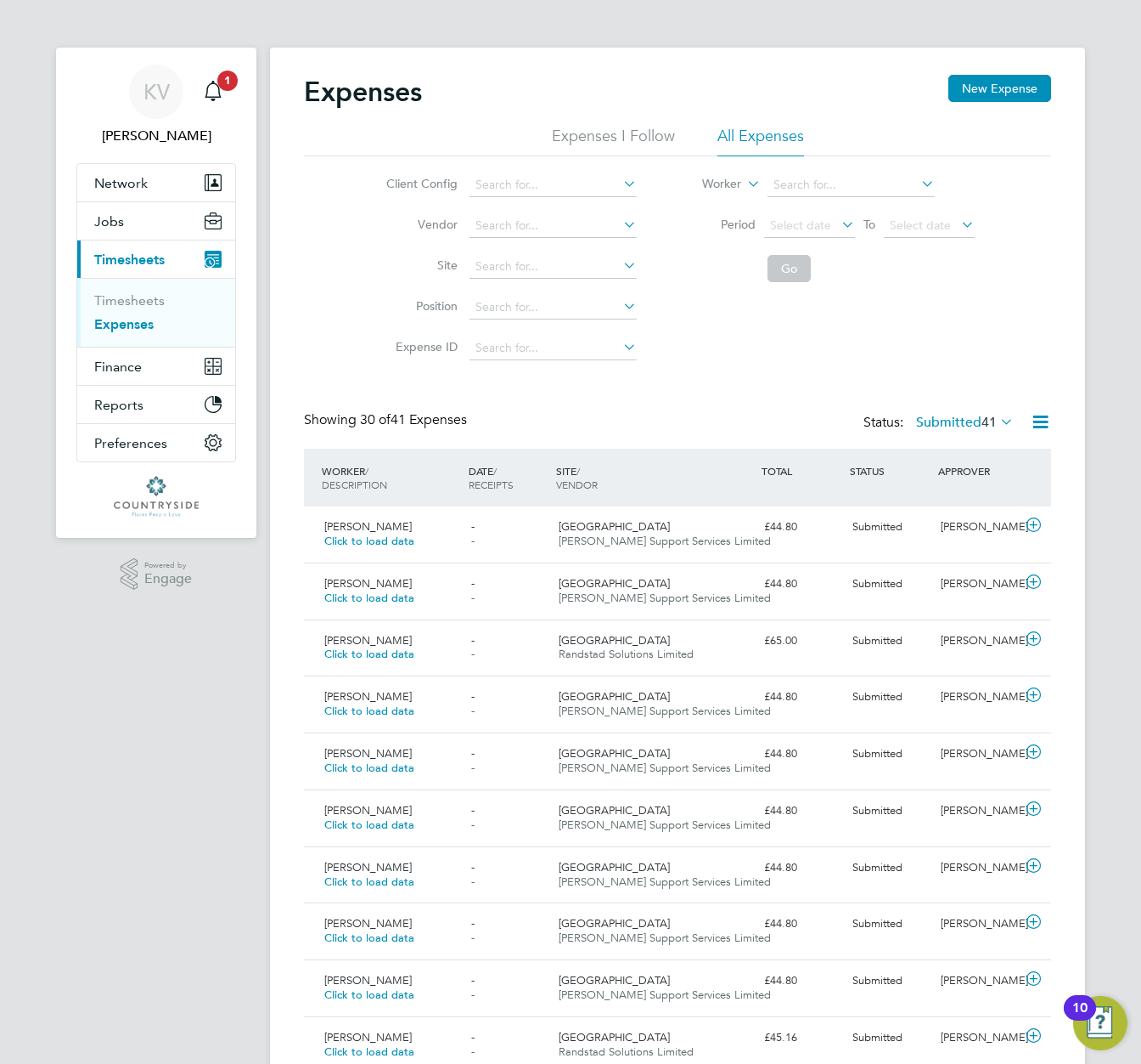
click at [971, 426] on label "Submitted 41" at bounding box center [965, 422] width 98 height 17
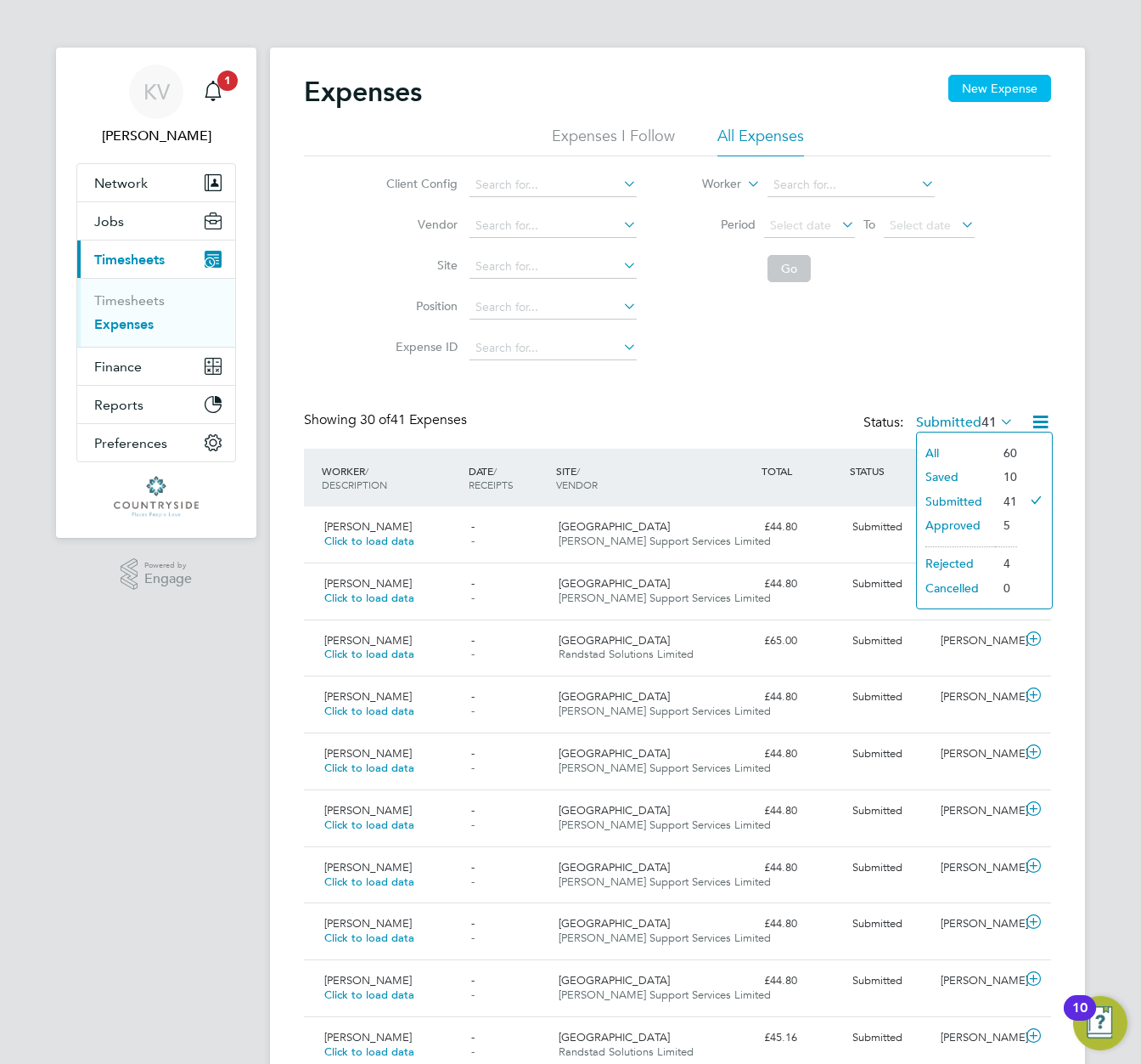
click at [992, 89] on button "New Expense" at bounding box center [999, 88] width 102 height 27
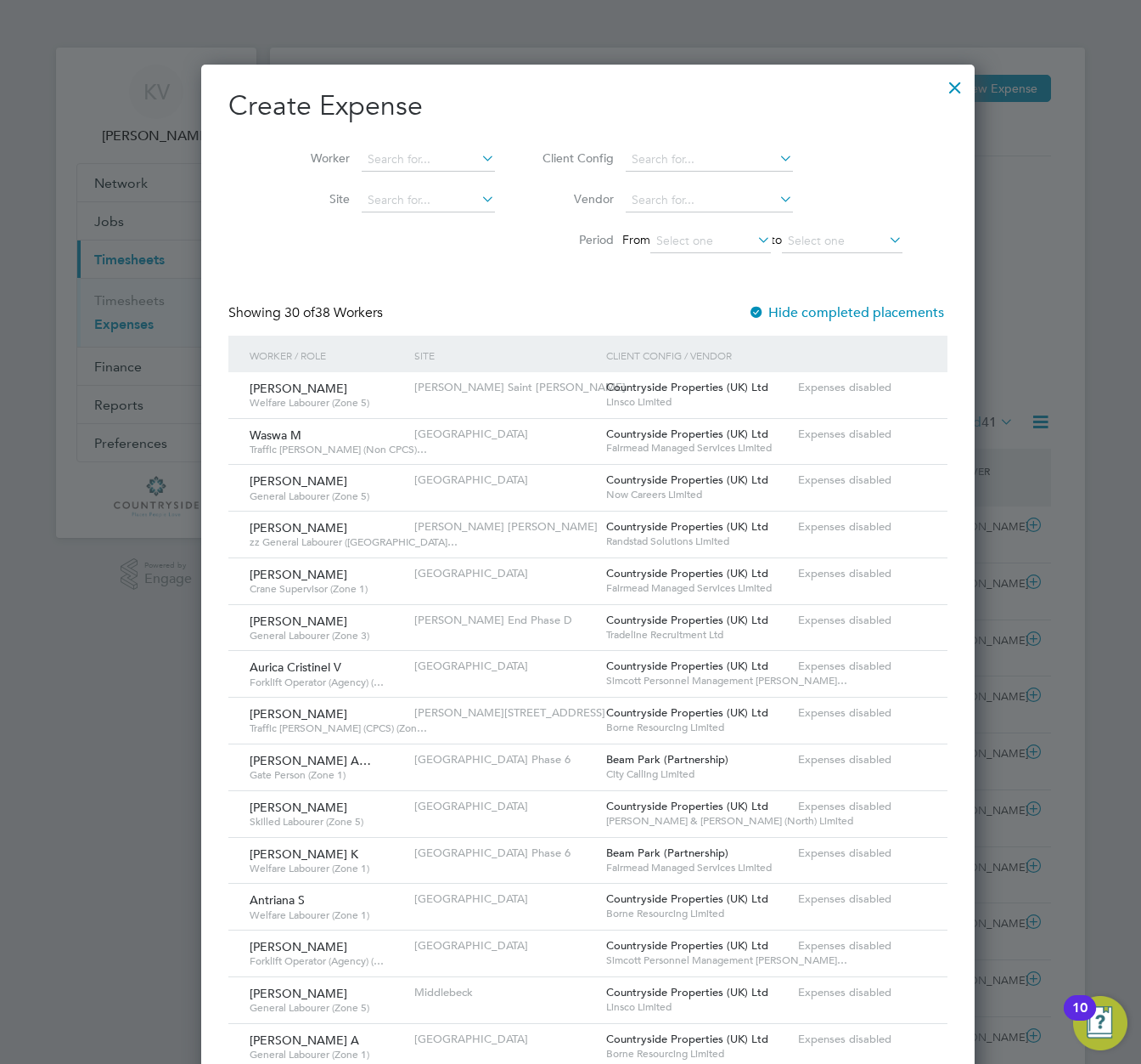
click at [940, 75] on div at bounding box center [955, 83] width 31 height 31
